Goal: Transaction & Acquisition: Purchase product/service

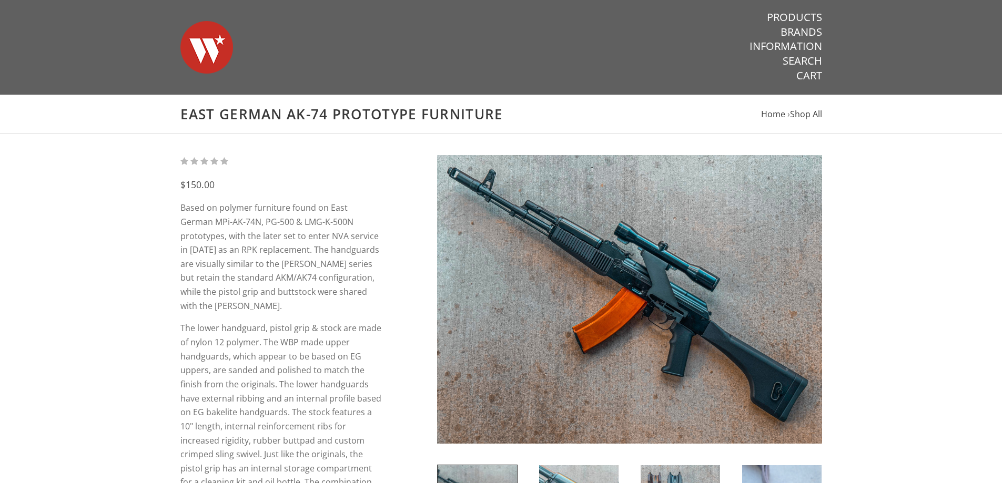
scroll to position [158, 0]
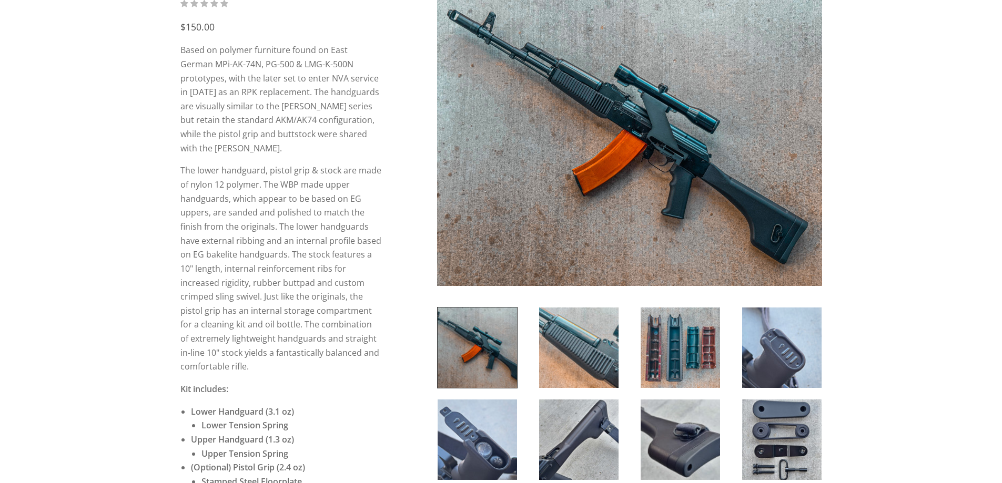
click at [637, 175] on img at bounding box center [629, 141] width 385 height 289
click at [556, 206] on img at bounding box center [629, 141] width 385 height 289
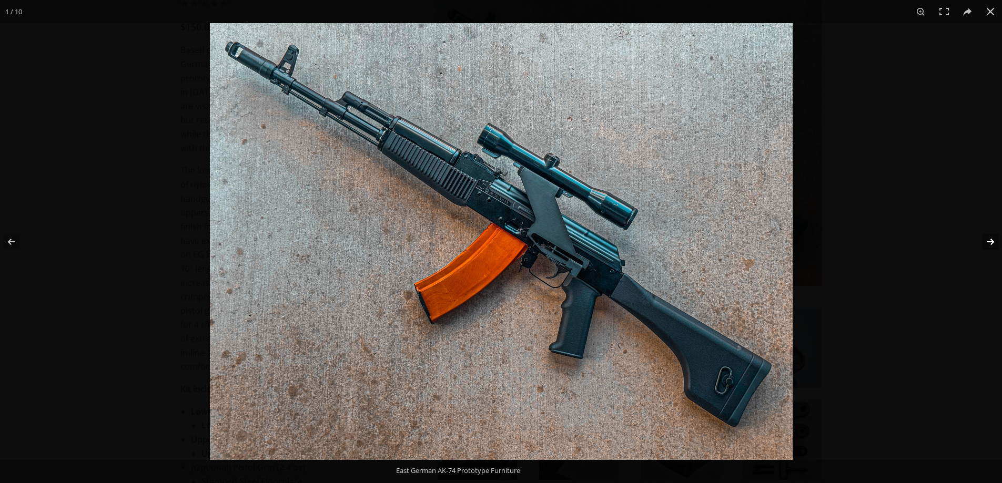
click at [988, 256] on button at bounding box center [983, 242] width 37 height 53
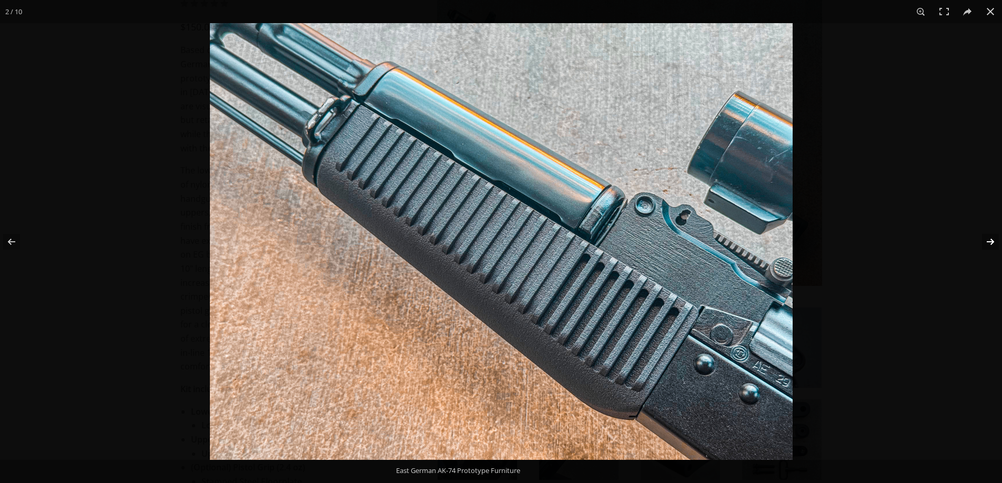
click at [988, 256] on button at bounding box center [983, 242] width 37 height 53
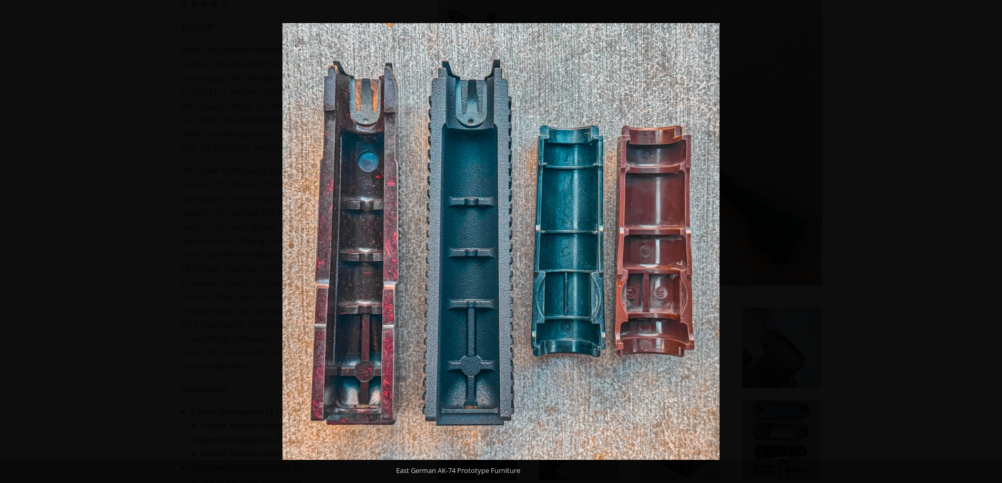
click at [988, 256] on button at bounding box center [983, 242] width 37 height 53
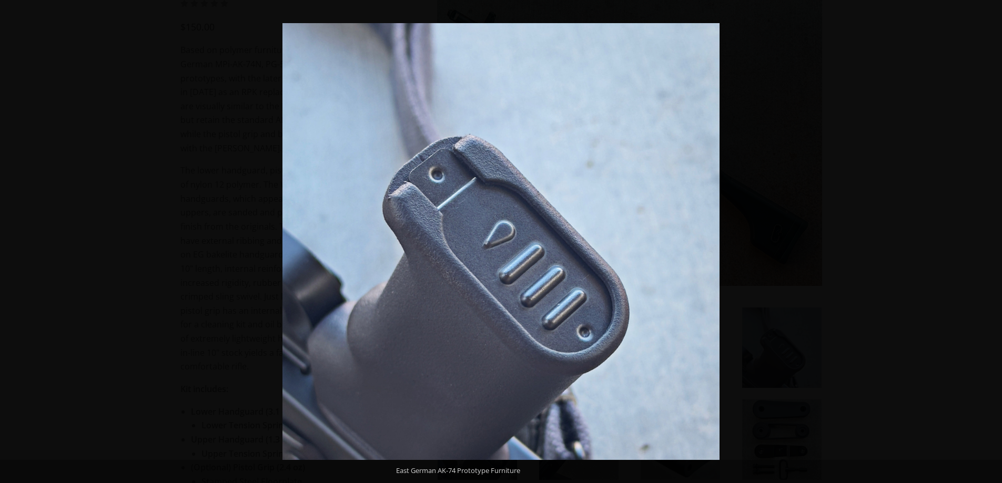
click at [988, 256] on button at bounding box center [983, 242] width 37 height 53
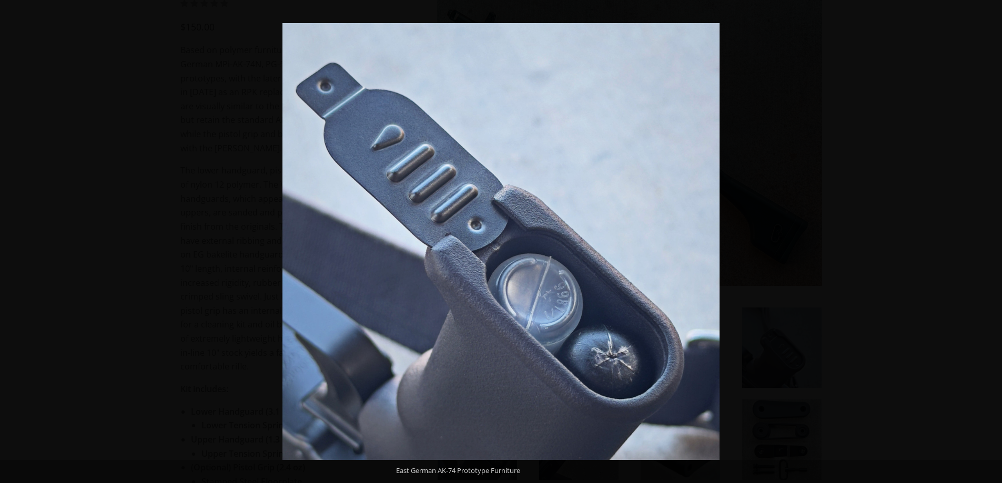
click at [988, 256] on button at bounding box center [983, 242] width 37 height 53
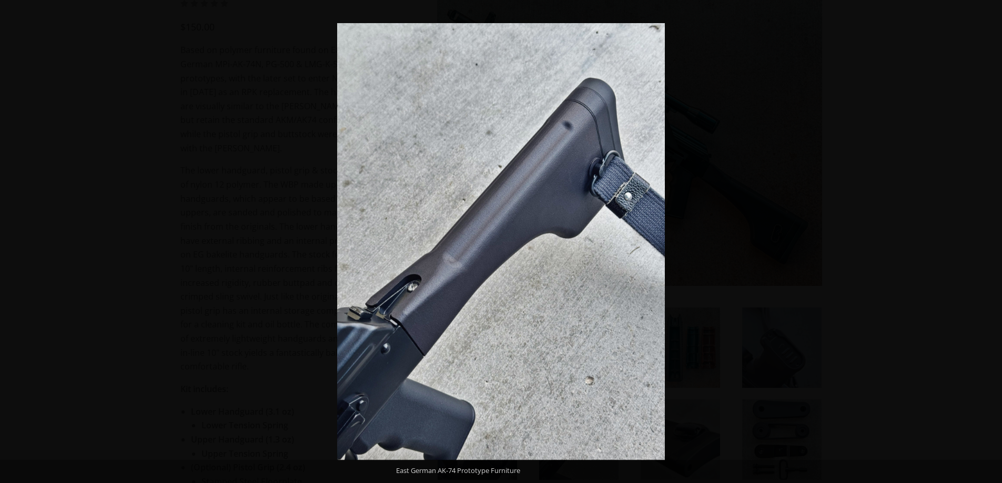
click at [988, 256] on button at bounding box center [983, 242] width 37 height 53
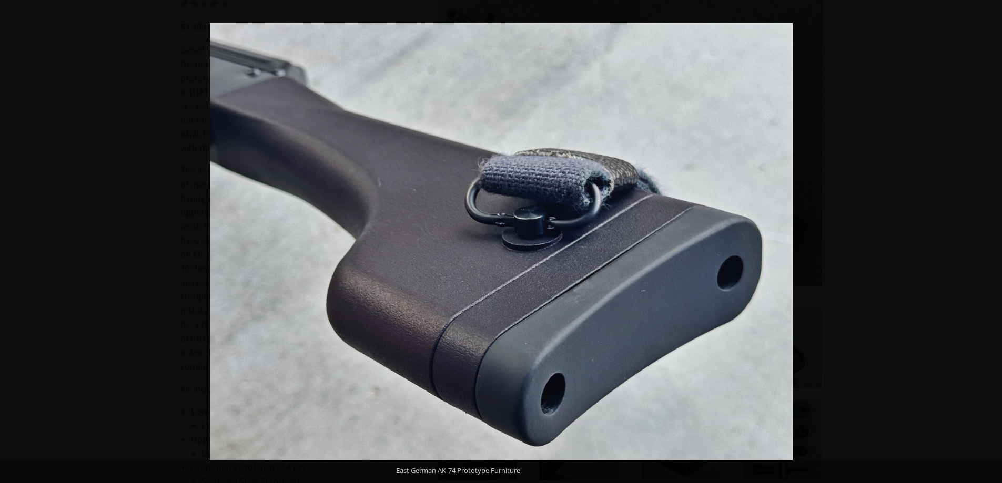
click at [988, 256] on button at bounding box center [983, 242] width 37 height 53
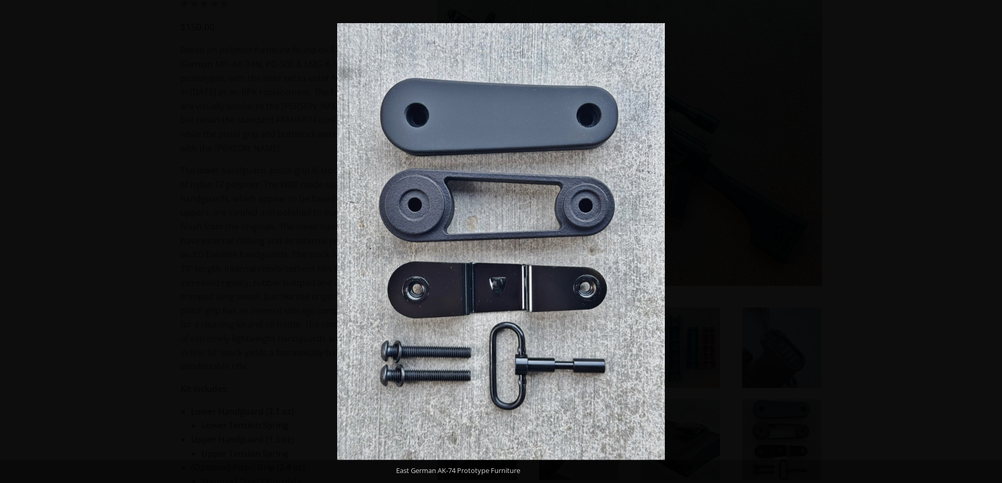
click at [988, 256] on button at bounding box center [983, 242] width 37 height 53
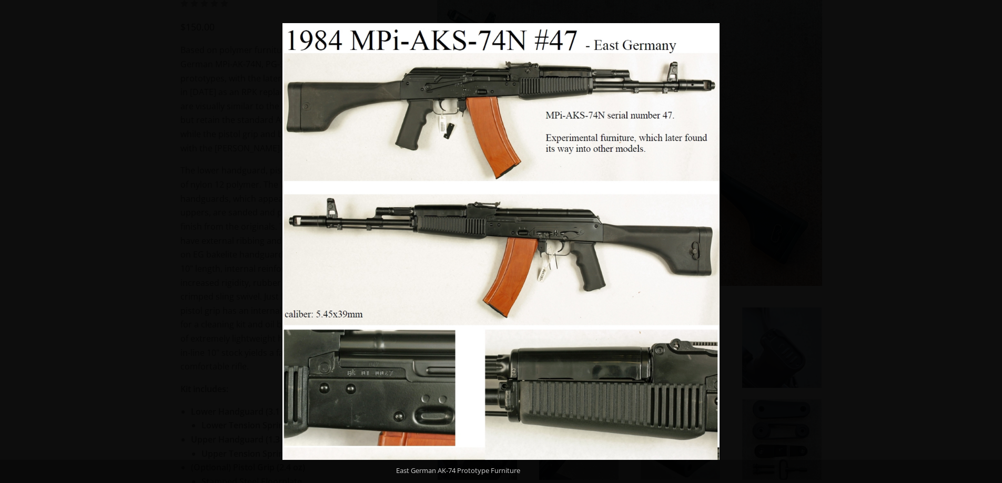
click at [988, 256] on button at bounding box center [983, 242] width 37 height 53
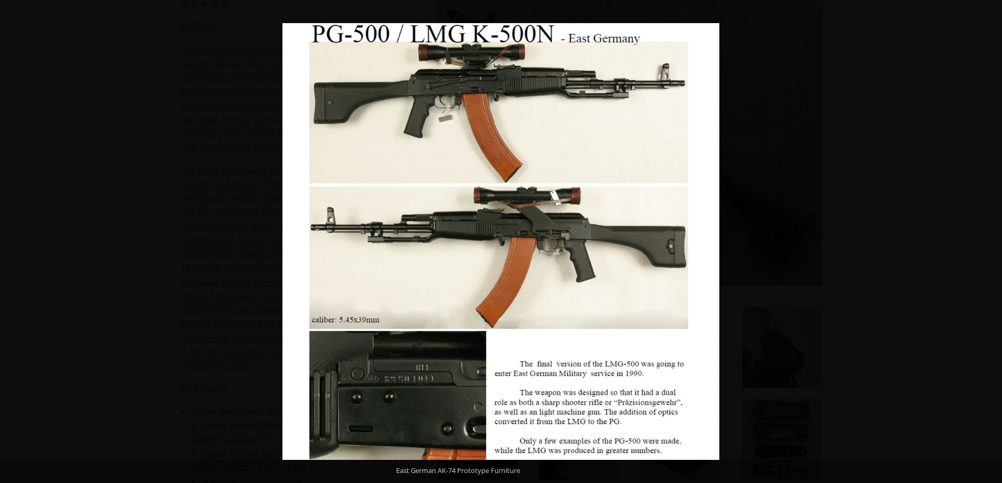
click at [988, 256] on button at bounding box center [983, 242] width 37 height 53
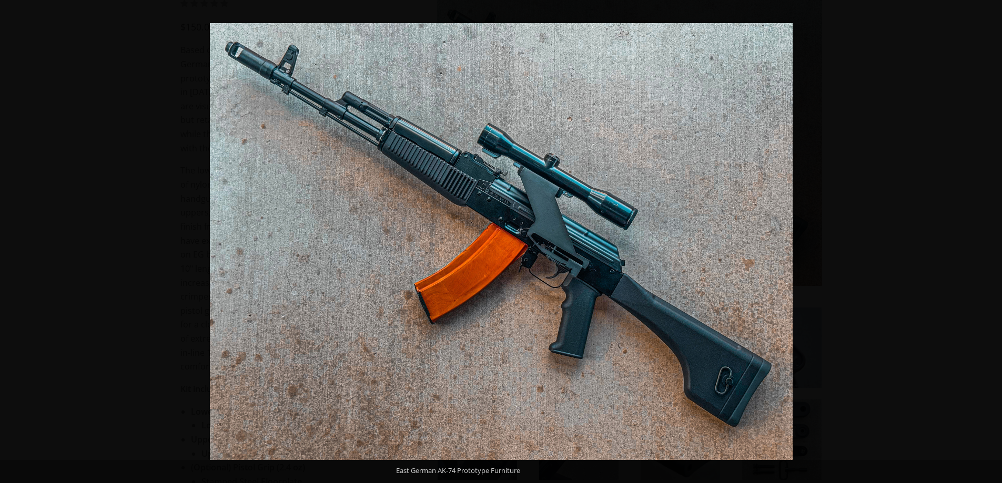
click at [988, 256] on button at bounding box center [983, 242] width 37 height 53
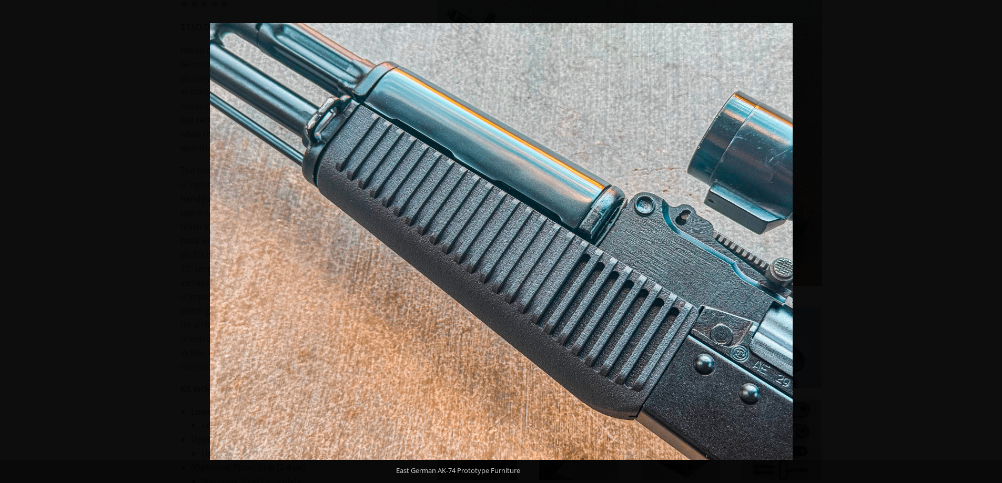
click at [988, 256] on button at bounding box center [983, 242] width 37 height 53
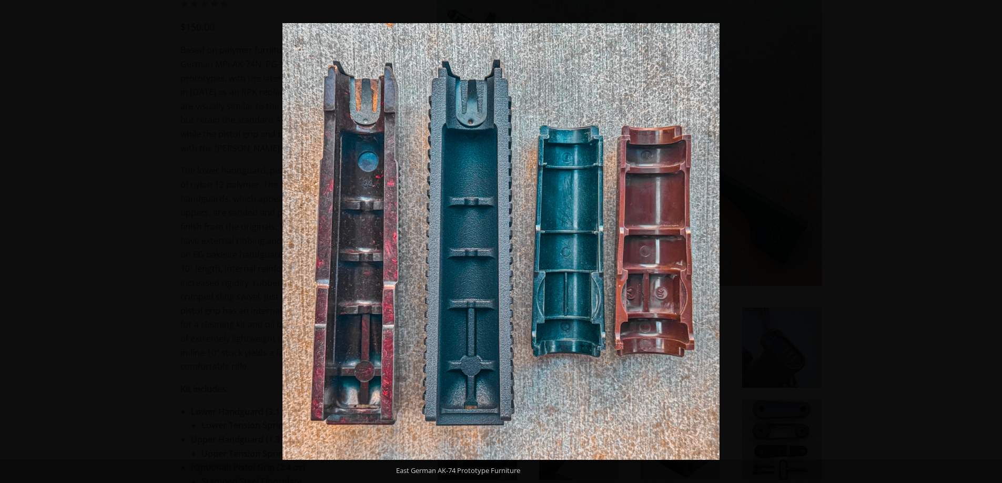
click at [988, 256] on button at bounding box center [983, 242] width 37 height 53
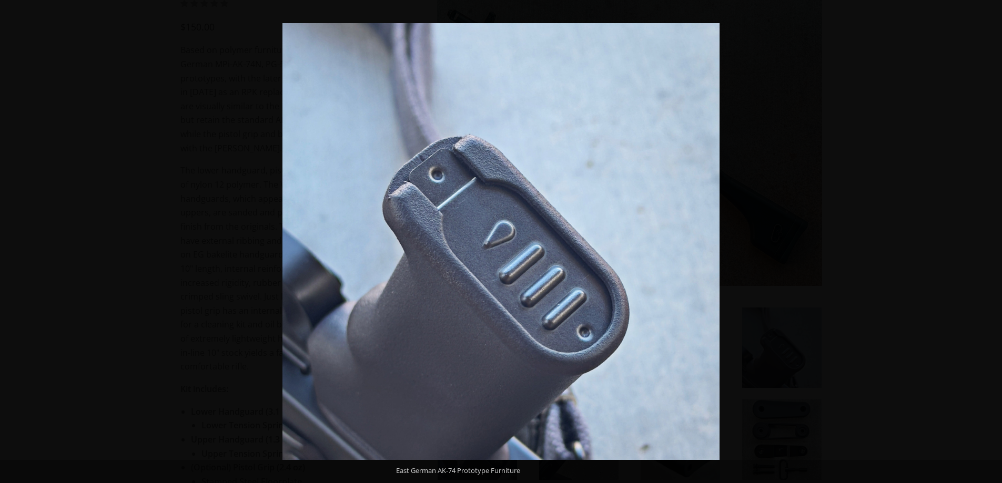
click at [988, 256] on button at bounding box center [983, 242] width 37 height 53
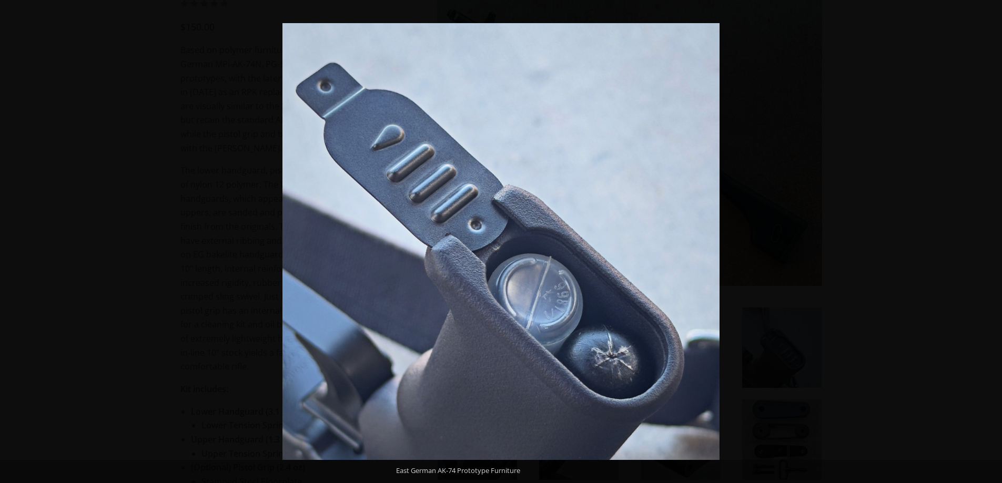
click at [988, 256] on button at bounding box center [983, 242] width 37 height 53
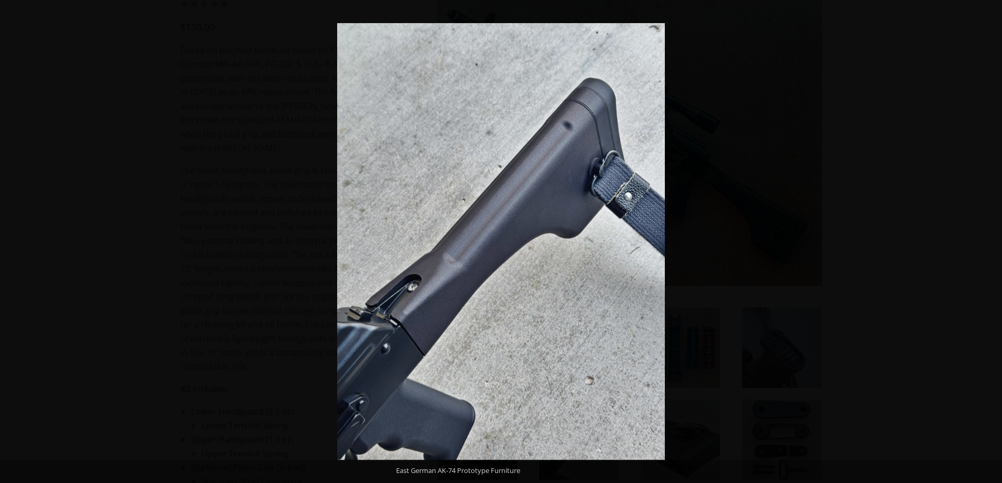
click at [988, 256] on button at bounding box center [983, 242] width 37 height 53
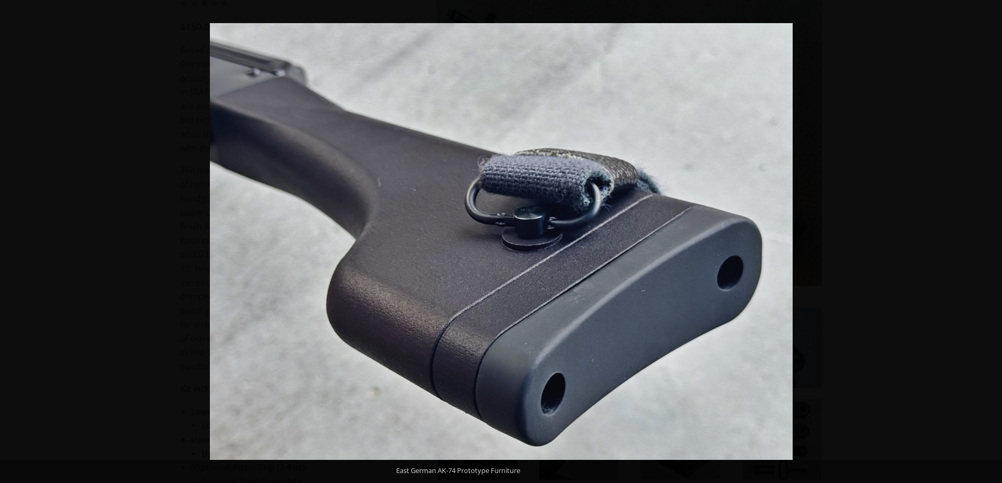
click at [988, 256] on button at bounding box center [983, 242] width 37 height 53
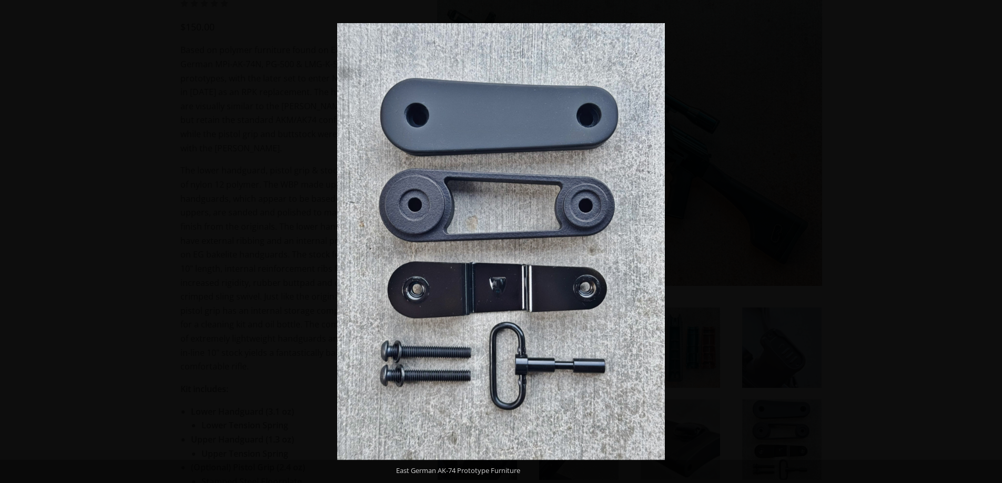
click at [988, 256] on button at bounding box center [983, 242] width 37 height 53
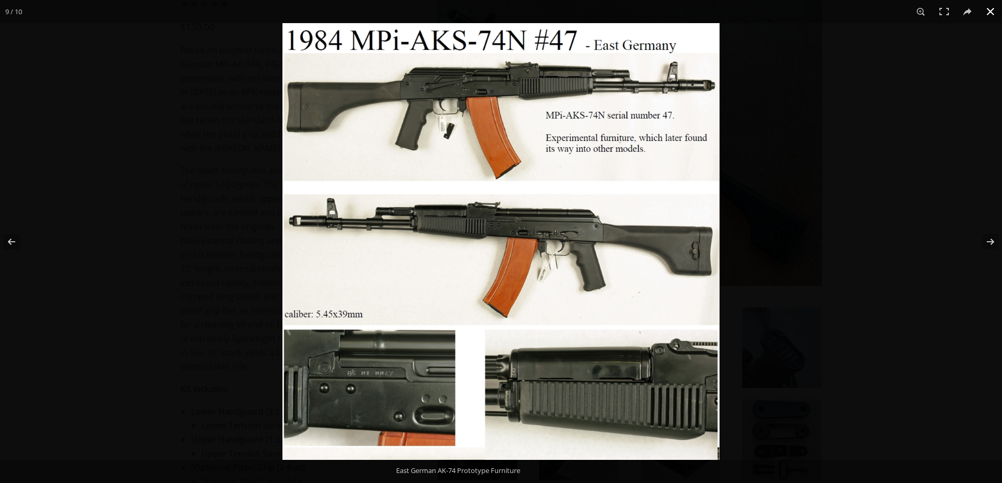
click at [991, 14] on button at bounding box center [990, 11] width 23 height 23
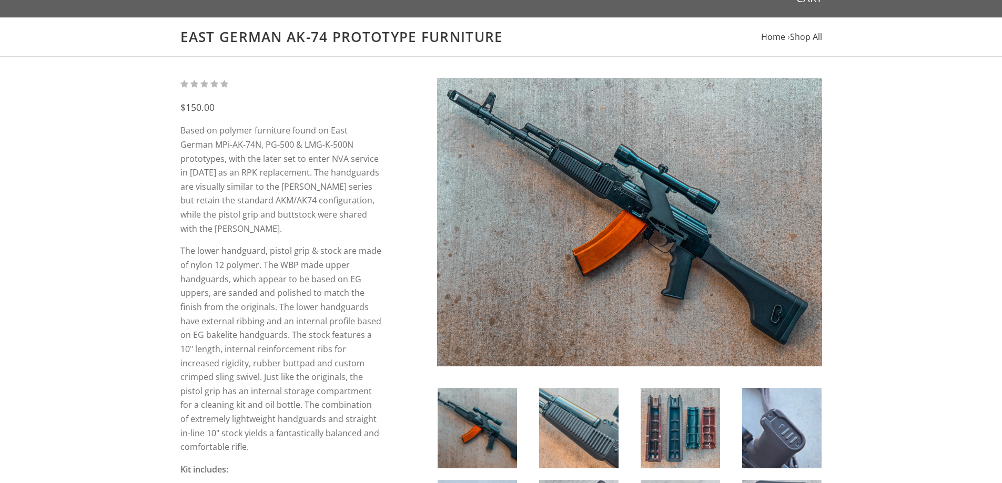
scroll to position [0, 0]
